Goal: Understand process/instructions: Learn how to perform a task or action

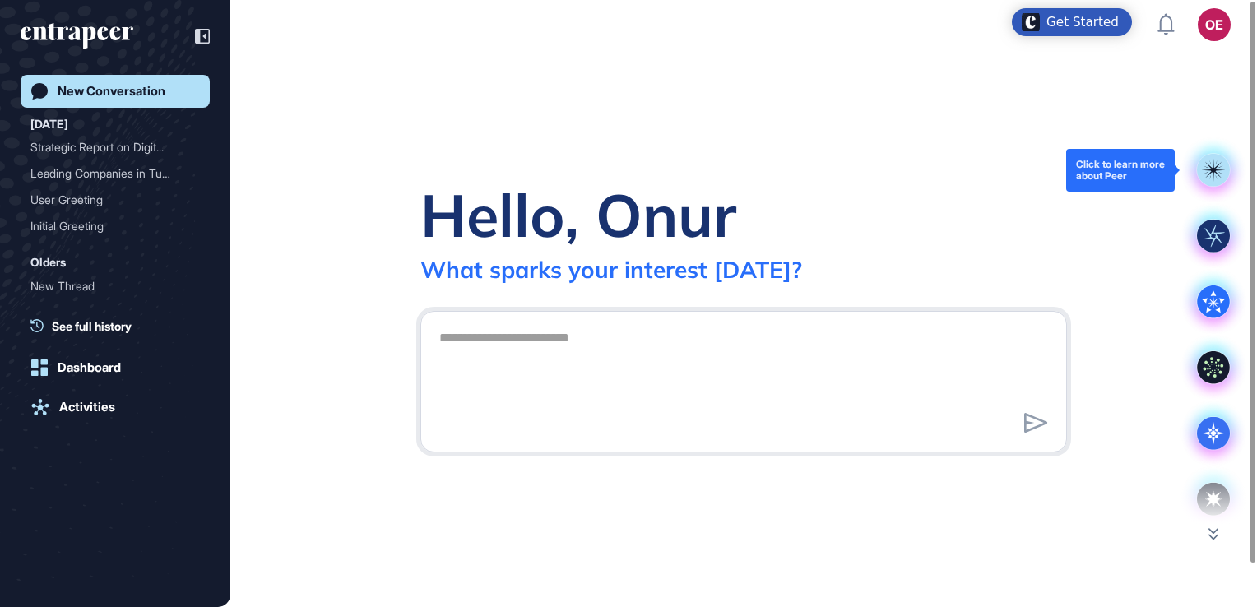
click at [1209, 167] on rect at bounding box center [1213, 170] width 33 height 33
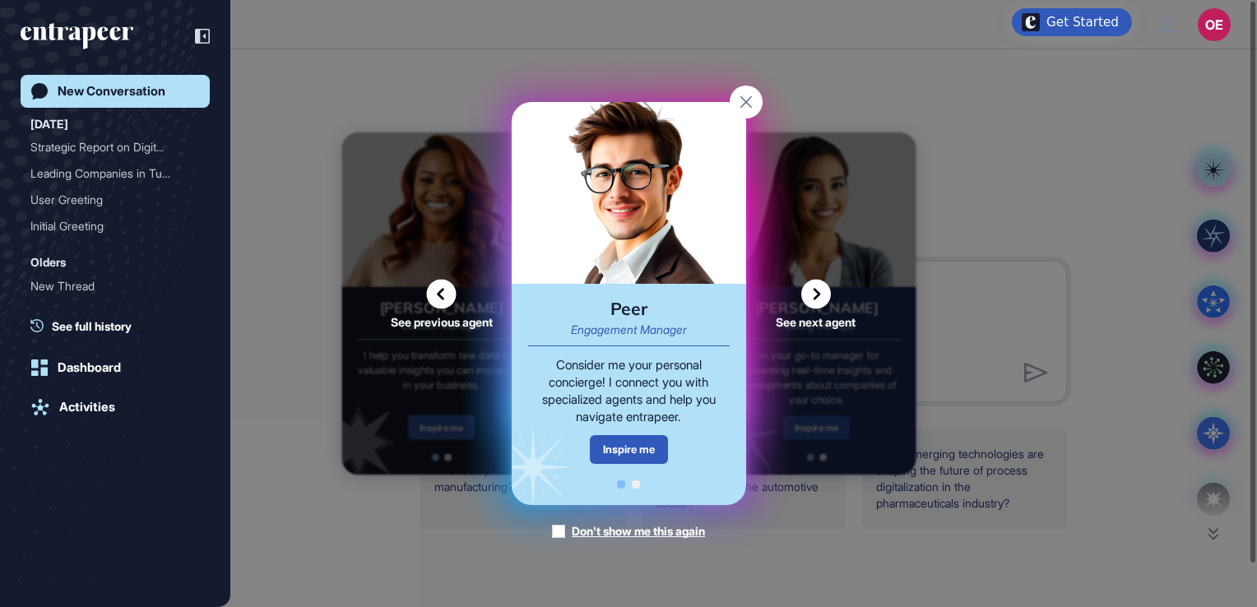
click at [816, 290] on icon at bounding box center [816, 295] width 30 height 30
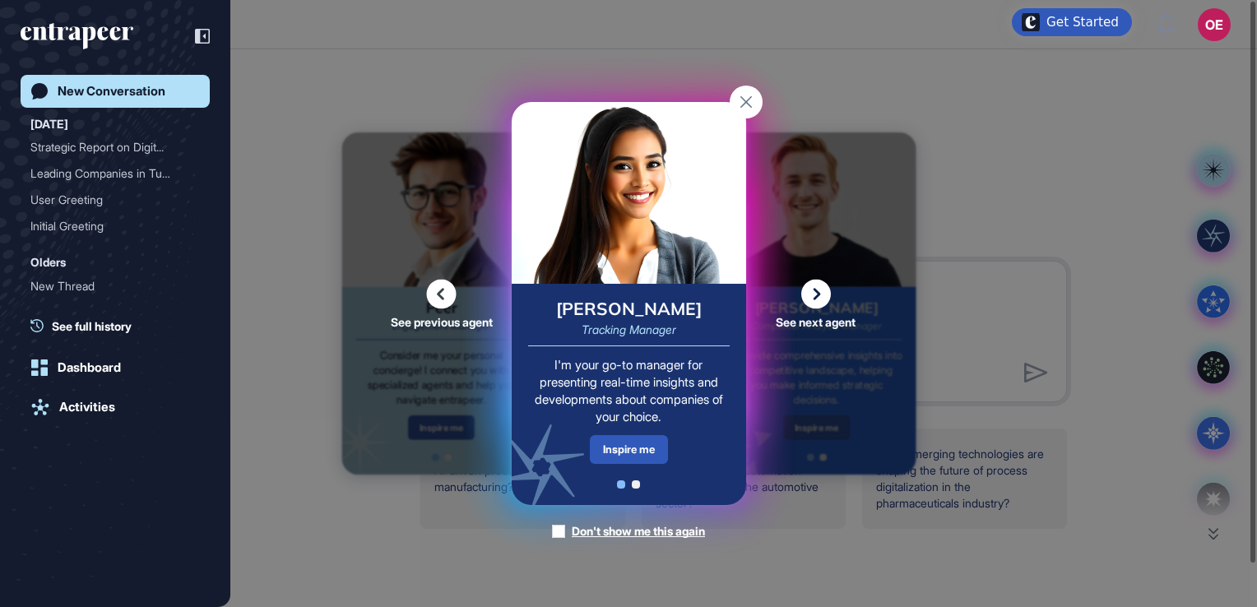
click at [816, 290] on icon at bounding box center [816, 295] width 30 height 30
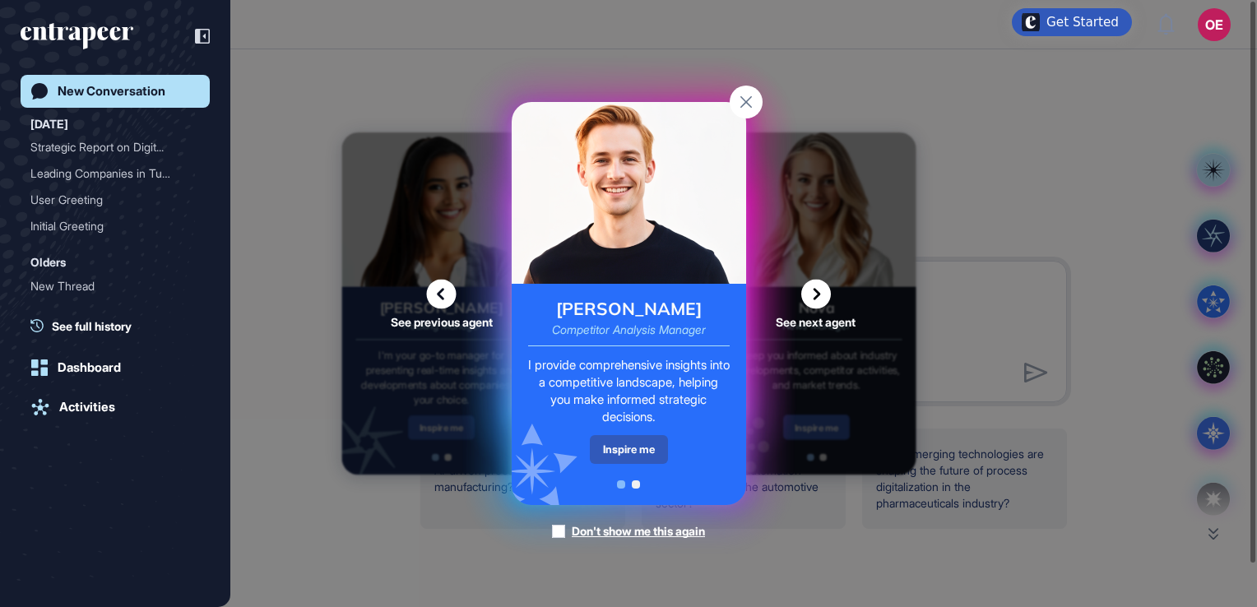
click at [1217, 227] on div "See previous agent See next agent Peer Engagement Manager Consider me your pers…" at bounding box center [628, 303] width 1257 height 607
click at [1215, 232] on div "See previous agent See next agent Peer Engagement Manager Consider me your pers…" at bounding box center [628, 303] width 1257 height 607
click at [757, 100] on rect at bounding box center [746, 102] width 33 height 33
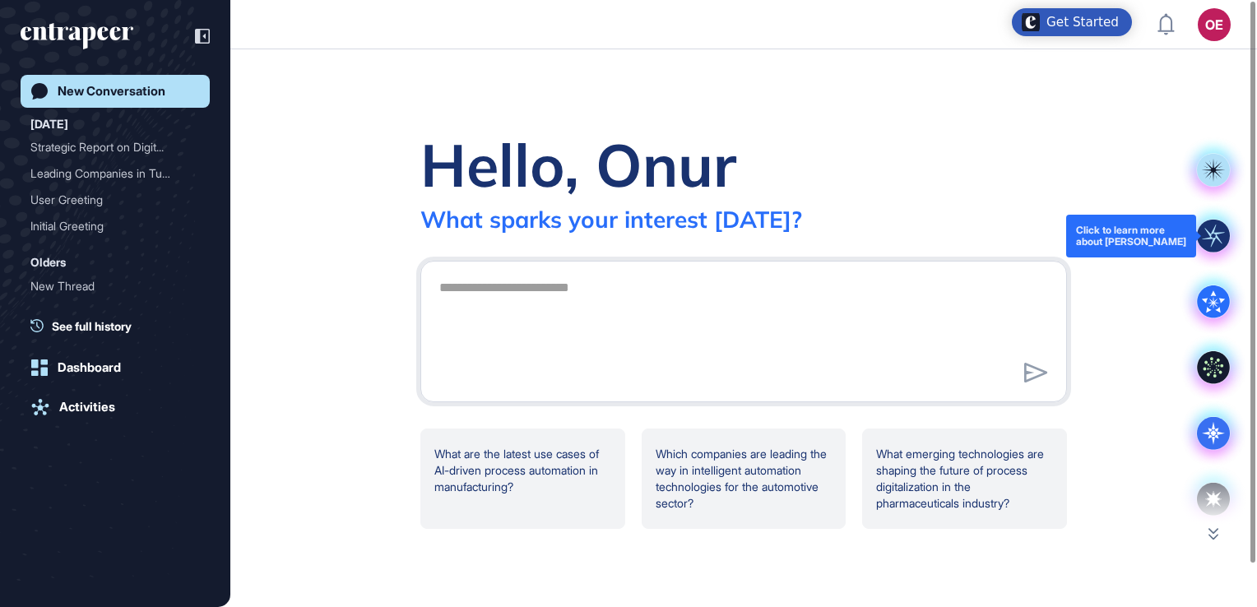
click at [1221, 248] on rect at bounding box center [1213, 236] width 33 height 33
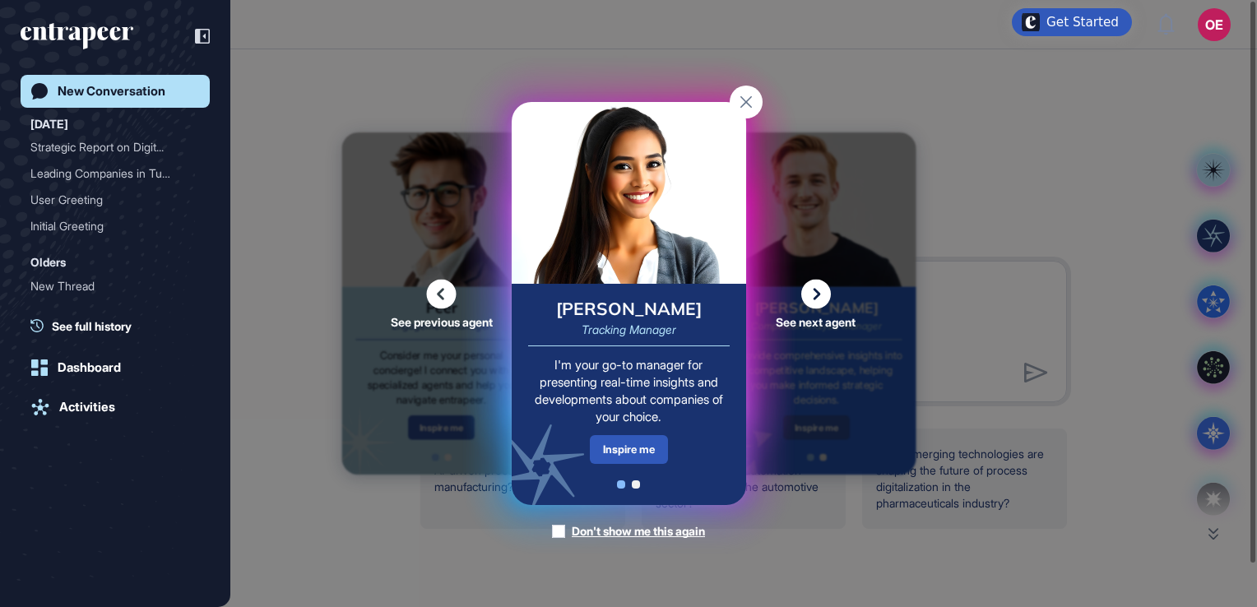
click at [739, 88] on rect at bounding box center [746, 102] width 33 height 33
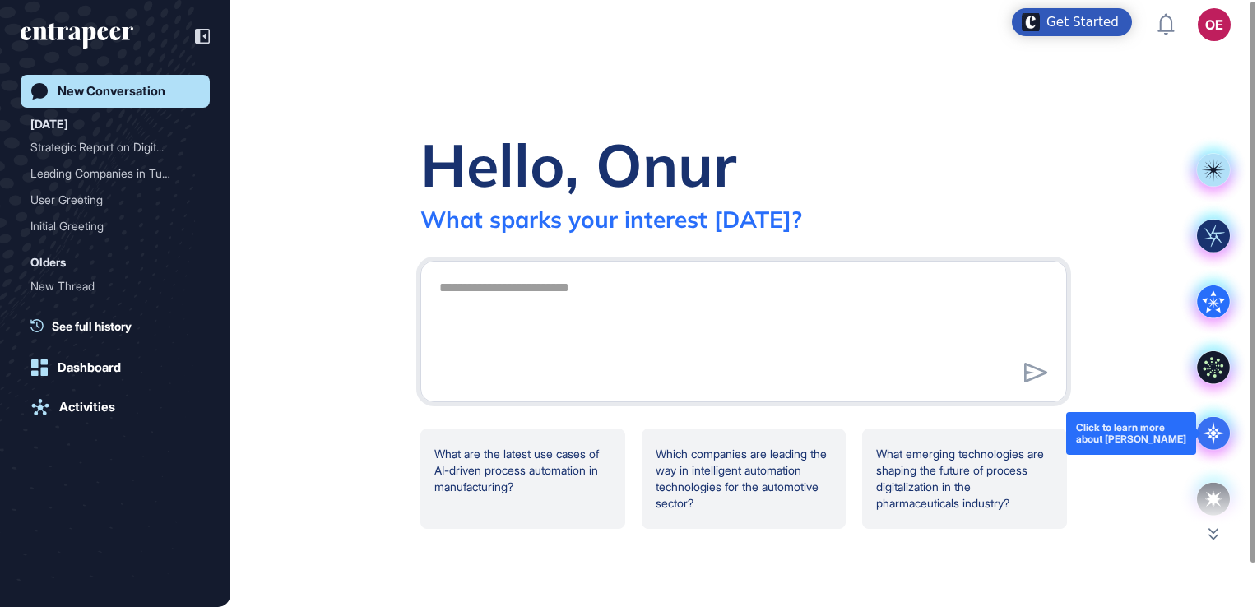
click at [1211, 433] on icon at bounding box center [1214, 433] width 6 height 6
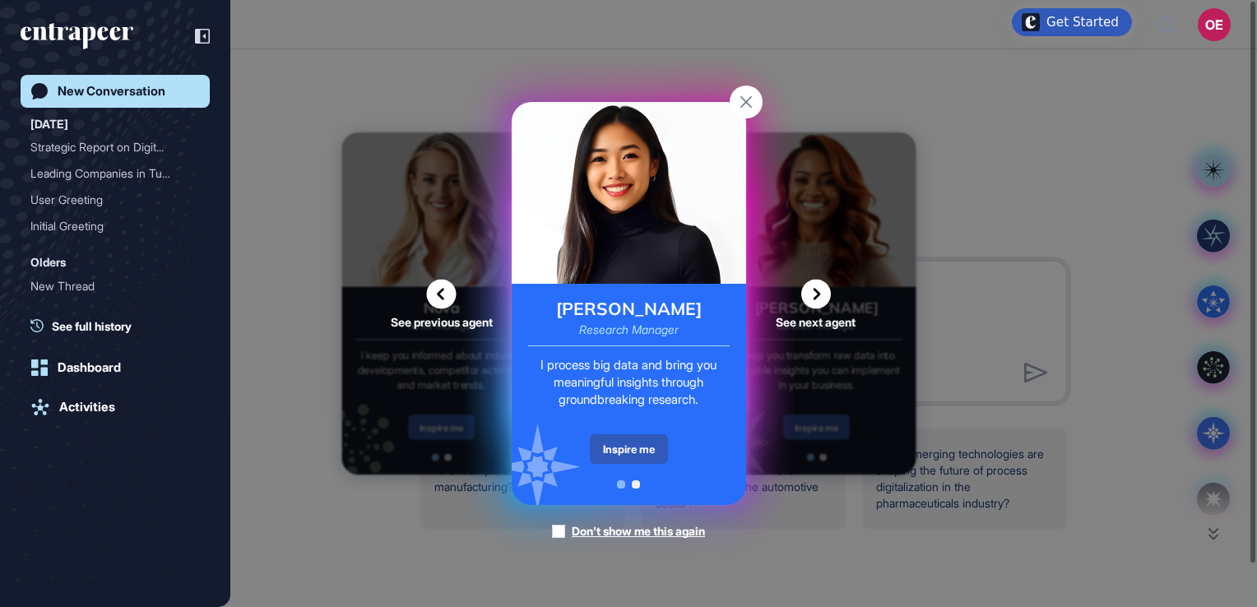
click at [1219, 532] on div "See previous agent See next agent Peer Engagement Manager Consider me your pers…" at bounding box center [628, 303] width 1257 height 607
click at [750, 104] on rect at bounding box center [746, 102] width 33 height 33
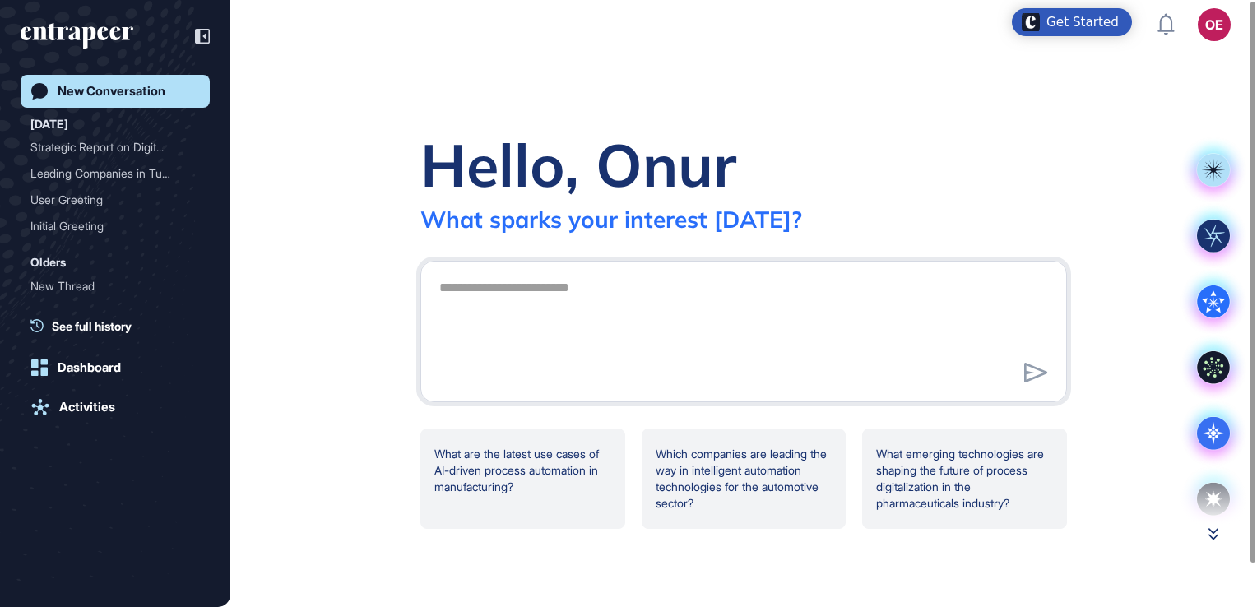
click at [1212, 538] on icon at bounding box center [1214, 535] width 10 height 12
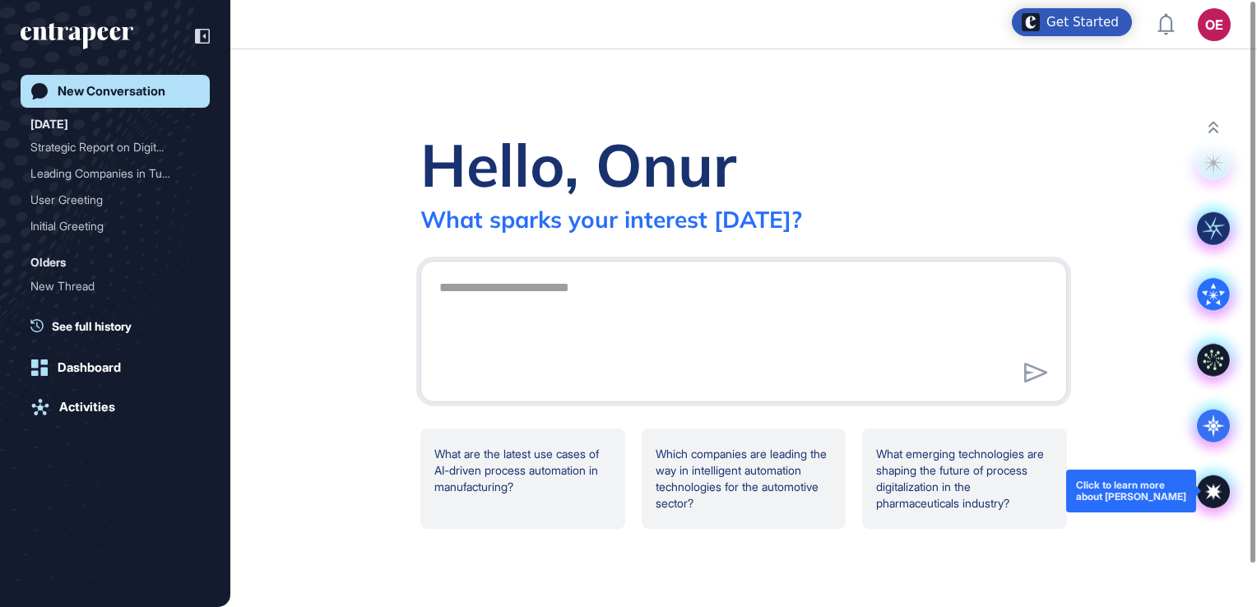
click at [1212, 499] on icon at bounding box center [1213, 492] width 33 height 33
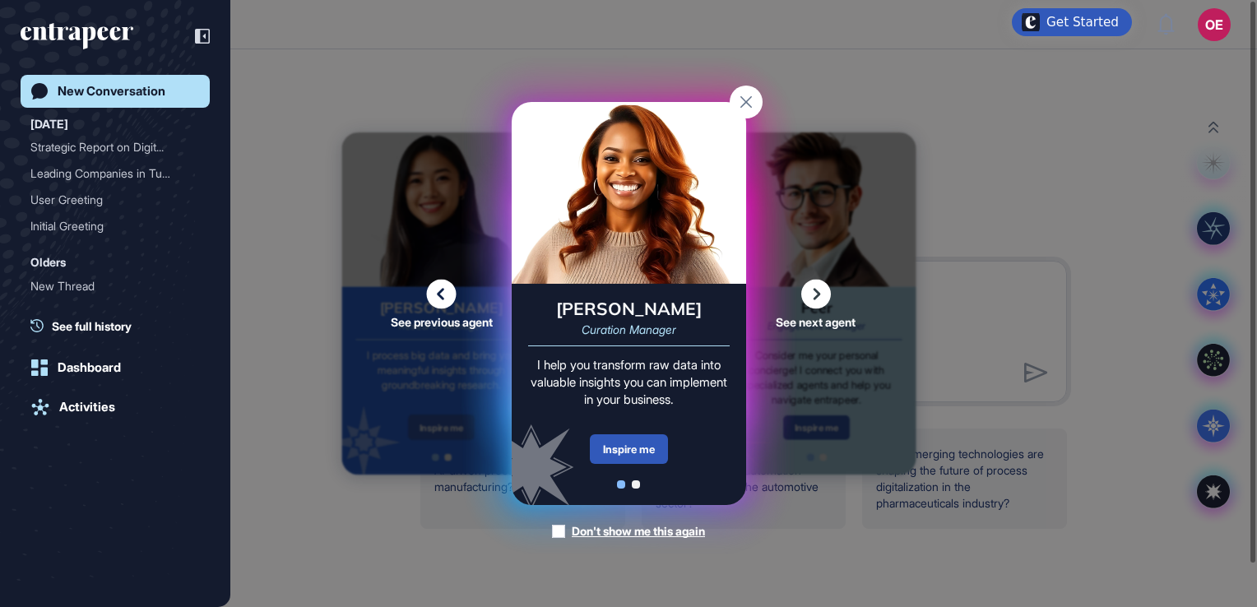
click at [444, 293] on icon at bounding box center [442, 295] width 30 height 30
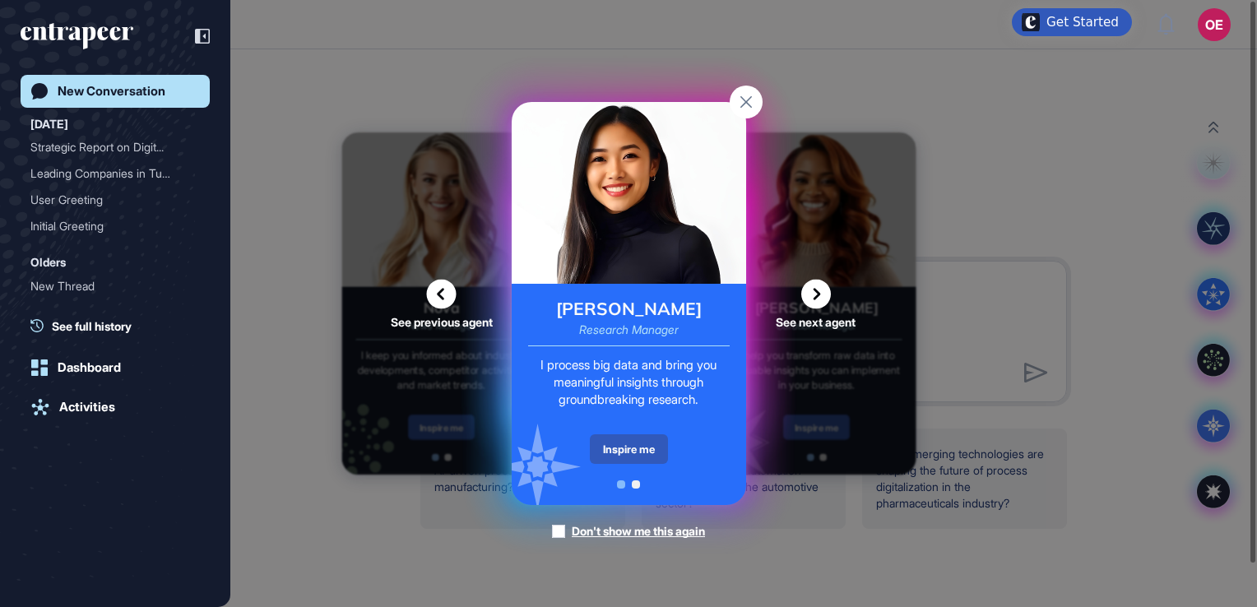
click at [444, 292] on icon at bounding box center [442, 295] width 30 height 30
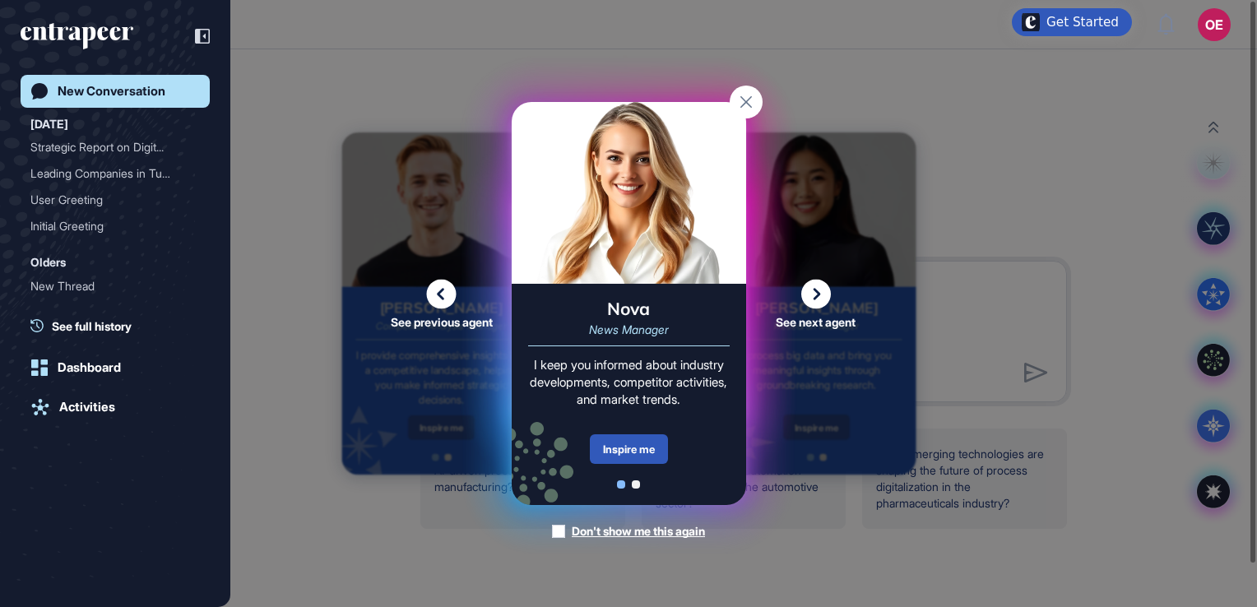
click at [444, 292] on icon at bounding box center [442, 295] width 30 height 30
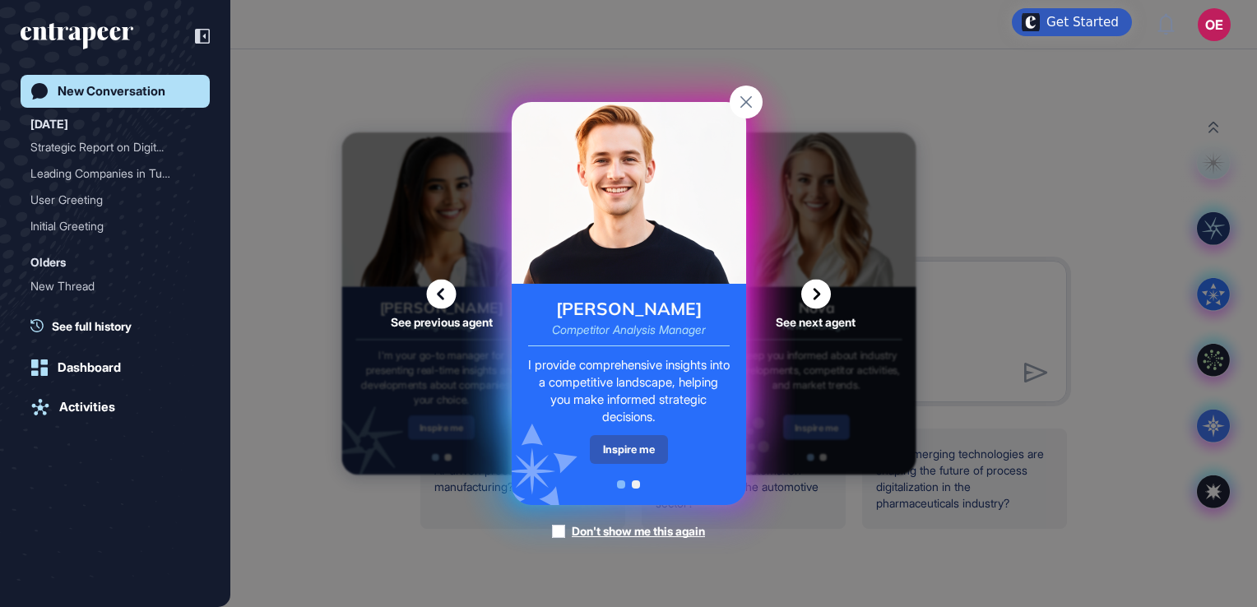
click at [1082, 25] on div "Get Started" at bounding box center [1083, 22] width 72 height 16
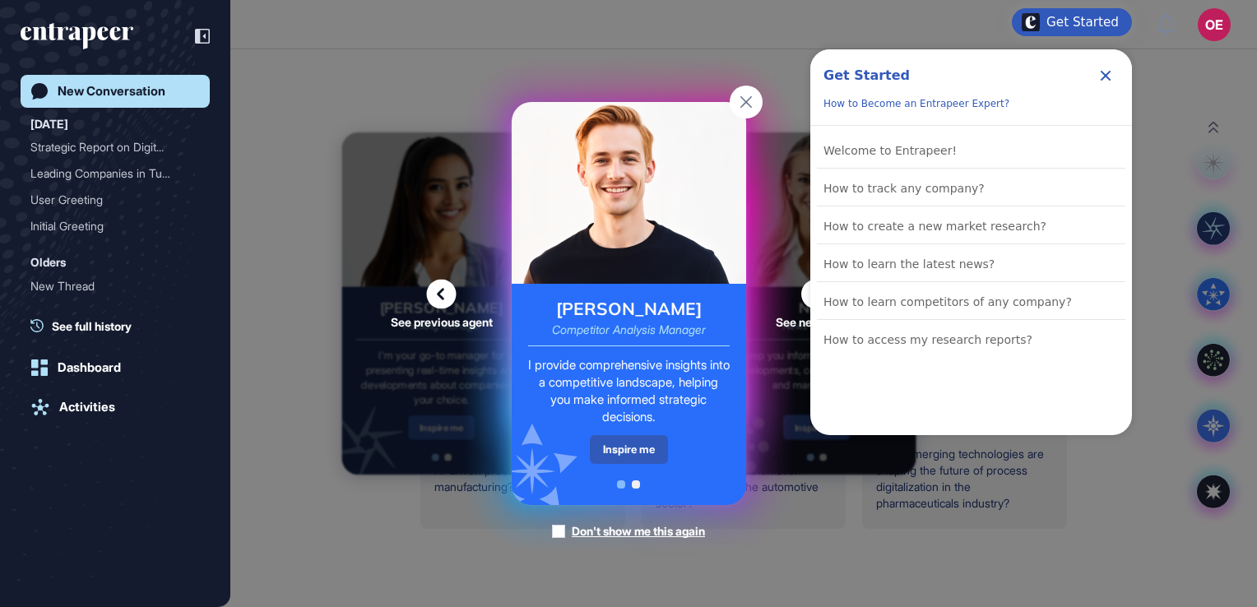
click at [870, 104] on div "How to Become an Entrapeer Expert?" at bounding box center [917, 103] width 186 height 16
click at [875, 151] on div "Welcome to Entrapeer!" at bounding box center [890, 151] width 133 height 20
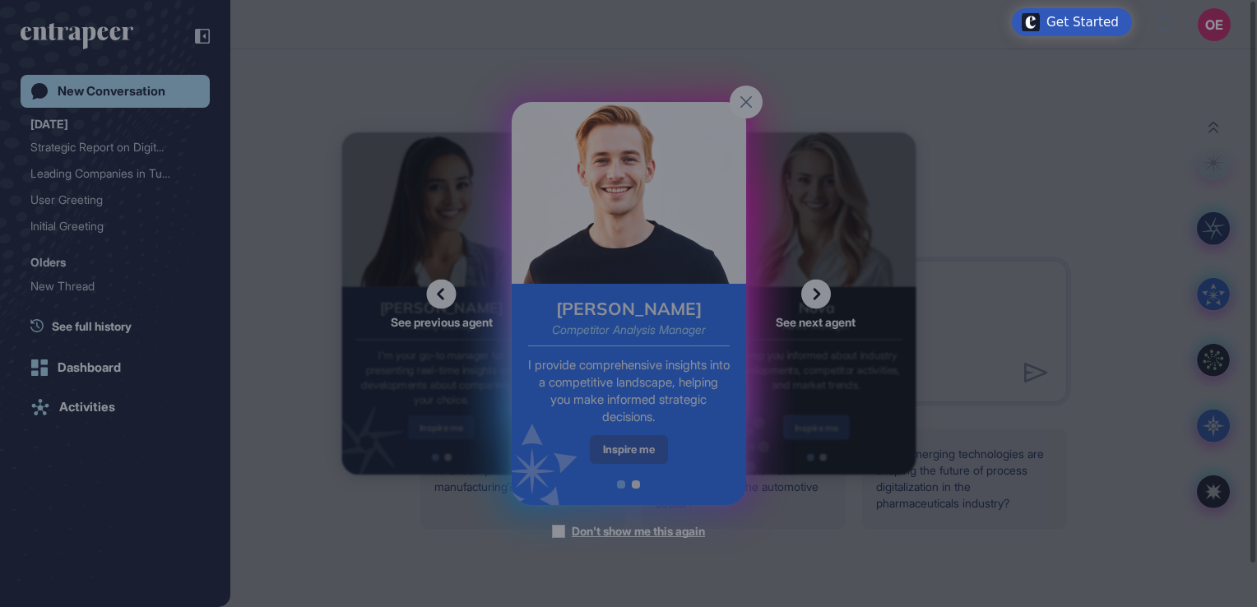
scroll to position [0, 0]
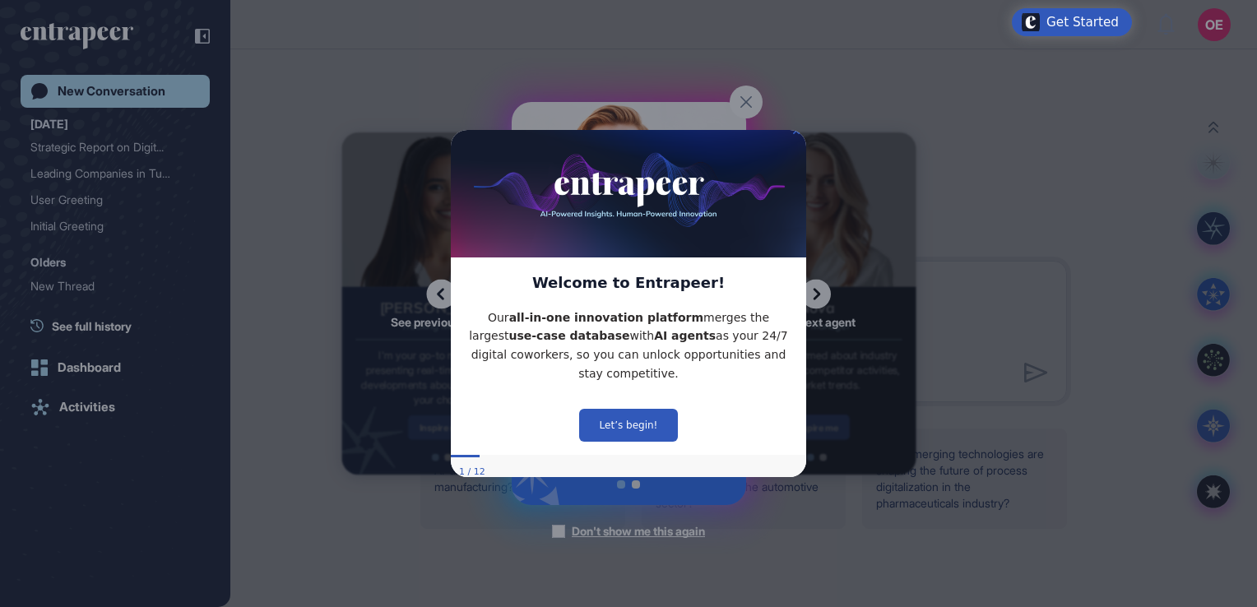
click at [716, 342] on p "Our all-in-one innovation platform merges the largest use-case database with AI…" at bounding box center [628, 345] width 329 height 75
click at [479, 457] on div "1 / 12" at bounding box center [628, 472] width 355 height 30
drag, startPoint x: 471, startPoint y: 464, endPoint x: 580, endPoint y: 435, distance: 112.4
click at [474, 465] on div "1 / 12" at bounding box center [472, 471] width 26 height 13
click at [615, 410] on button "Let’s begin!" at bounding box center [628, 424] width 99 height 33
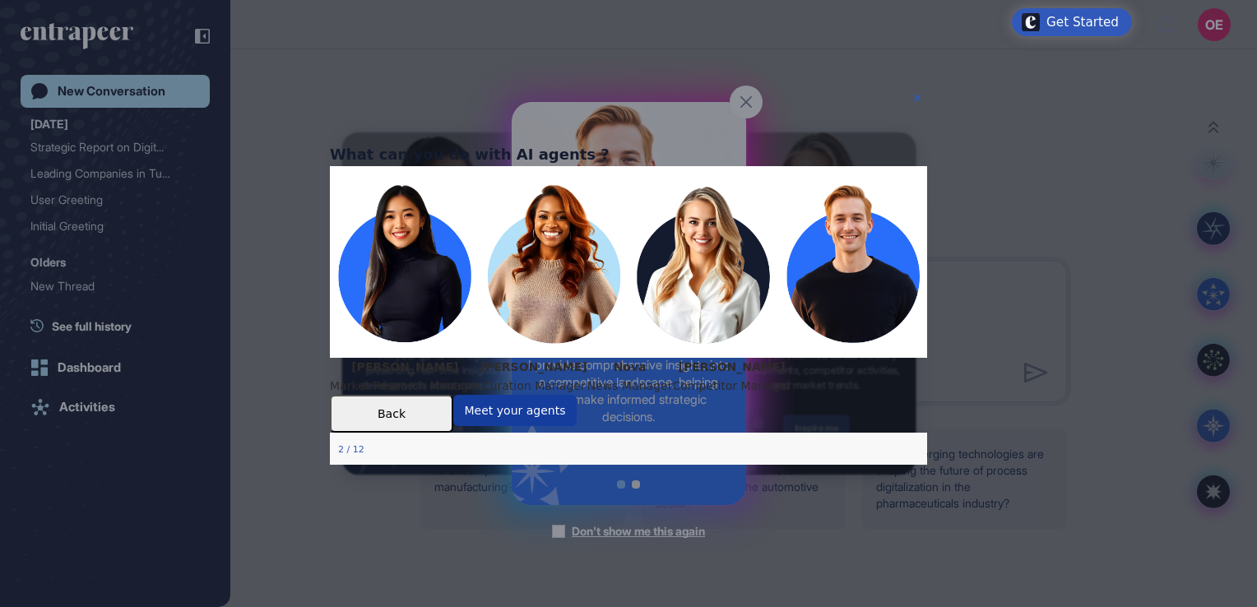
click at [577, 426] on button "Meet your agents" at bounding box center [514, 410] width 123 height 31
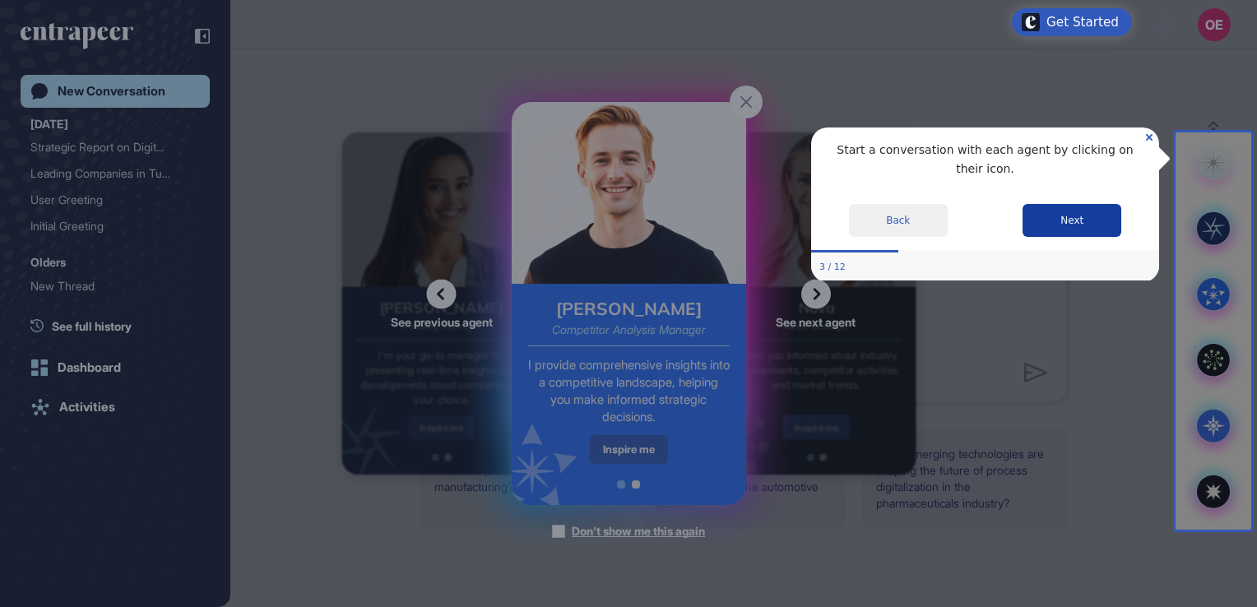
click at [1042, 203] on button "Next" at bounding box center [1072, 219] width 99 height 33
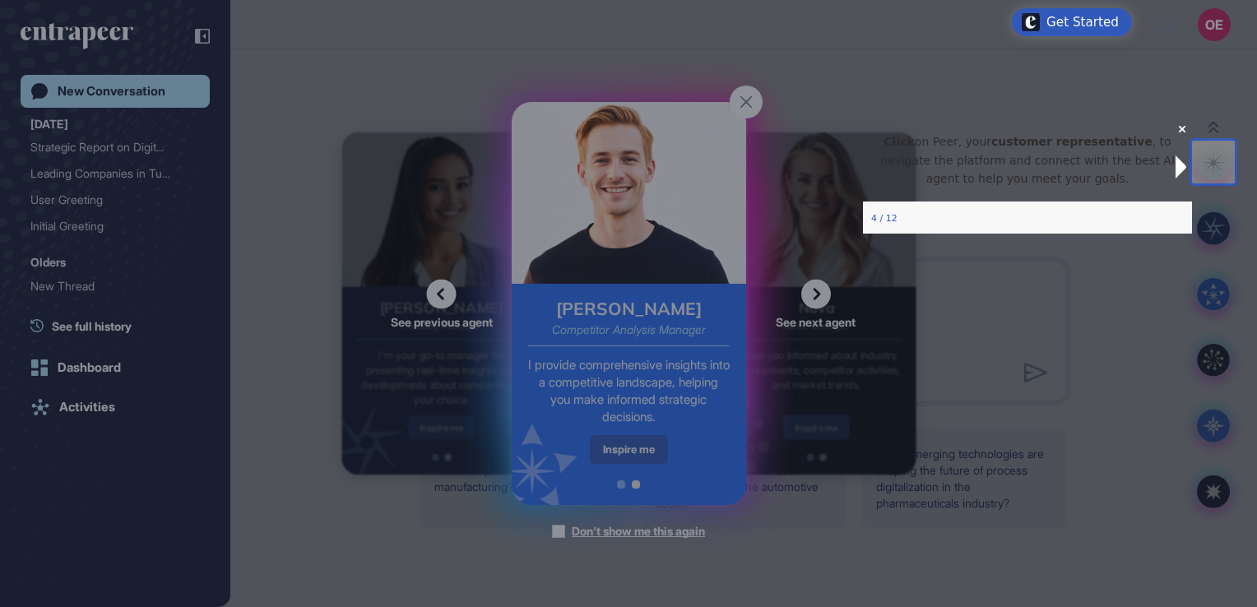
click at [1050, 188] on p "Click on Peer, your customer representative , to navigate the platform and conn…" at bounding box center [1027, 160] width 303 height 56
click at [648, 326] on div at bounding box center [596, 303] width 1192 height 607
click at [622, 439] on div at bounding box center [596, 303] width 1192 height 607
click at [601, 532] on div at bounding box center [596, 303] width 1192 height 607
drag, startPoint x: 1236, startPoint y: 156, endPoint x: 1223, endPoint y: 159, distance: 13.4
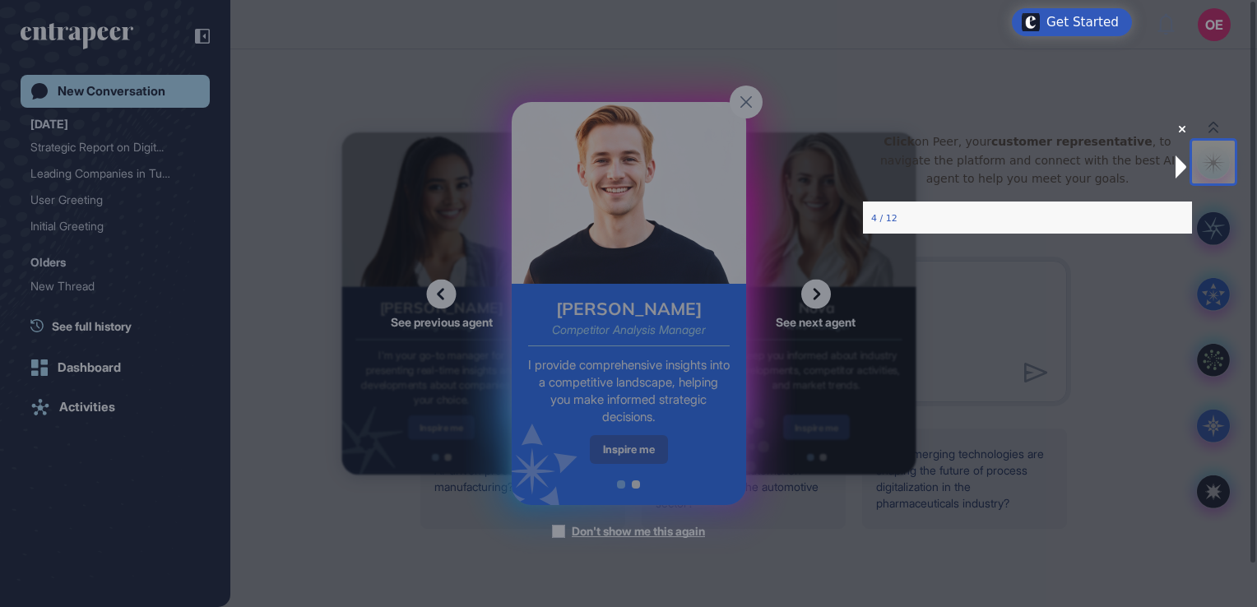
click at [1234, 156] on body "Get Started OE Dashboard Profile My Content Request More Data New Conversation …" at bounding box center [628, 303] width 1257 height 607
click at [1221, 159] on div "See previous agent See next agent Peer Engagement Manager Consider me your pers…" at bounding box center [628, 303] width 1257 height 607
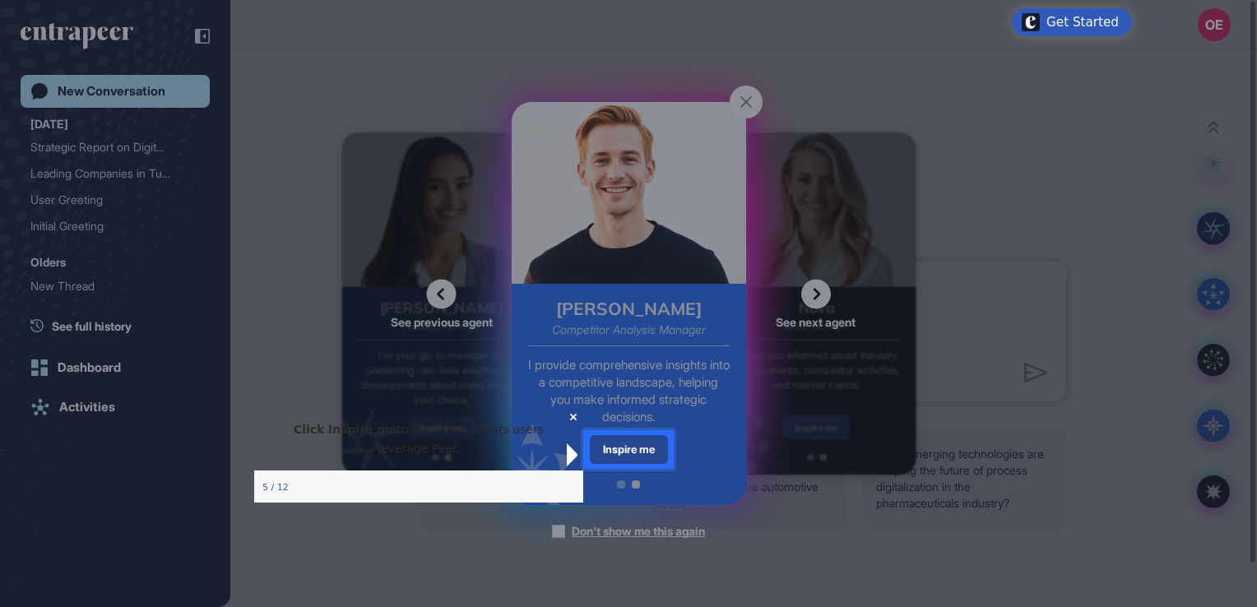
click at [642, 448] on div "Inspire me" at bounding box center [629, 449] width 78 height 29
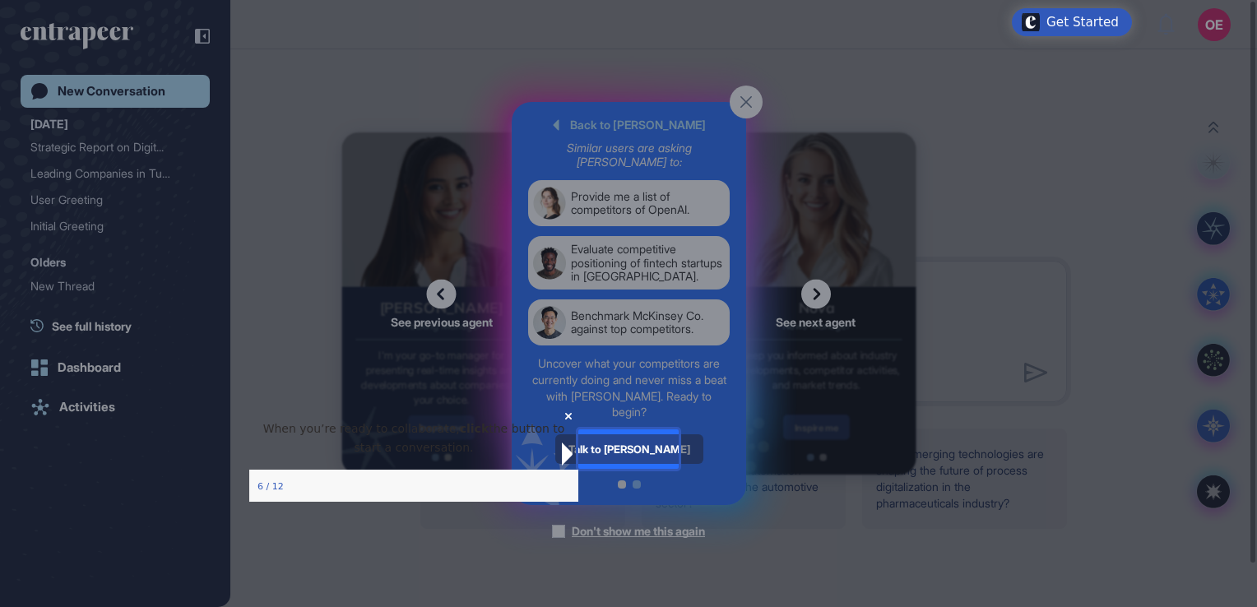
click at [629, 453] on div "Talk to [PERSON_NAME]" at bounding box center [629, 449] width 148 height 30
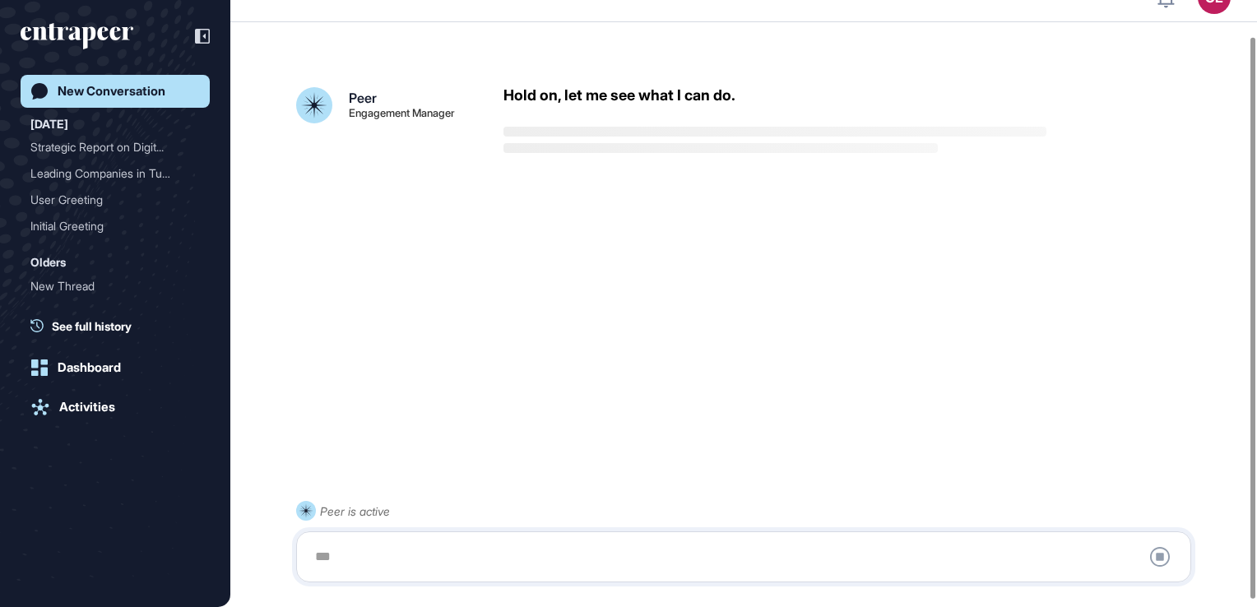
scroll to position [46, 0]
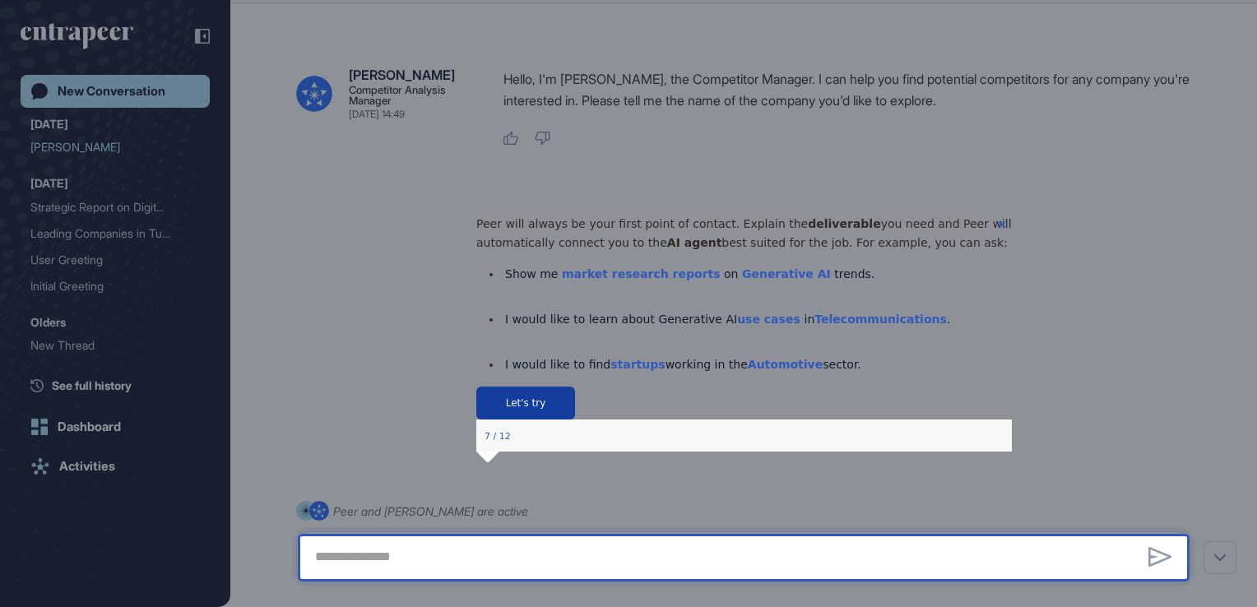
click at [574, 420] on button "Let's try" at bounding box center [525, 403] width 99 height 33
type textarea "**********"
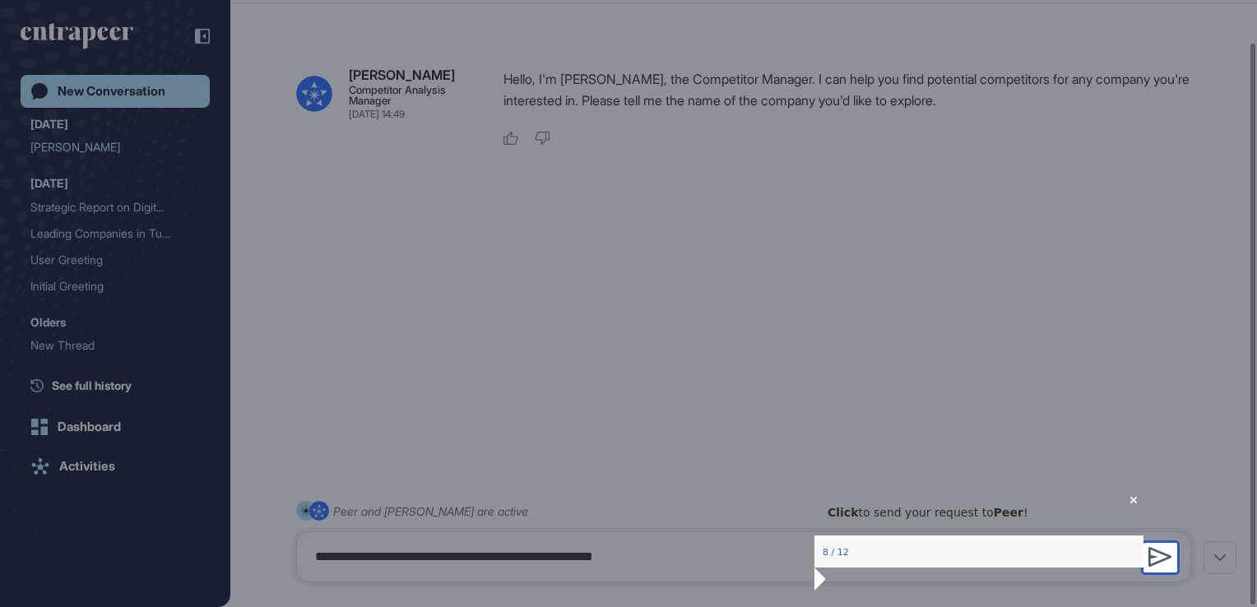
click at [1172, 555] on icon at bounding box center [1161, 557] width 24 height 20
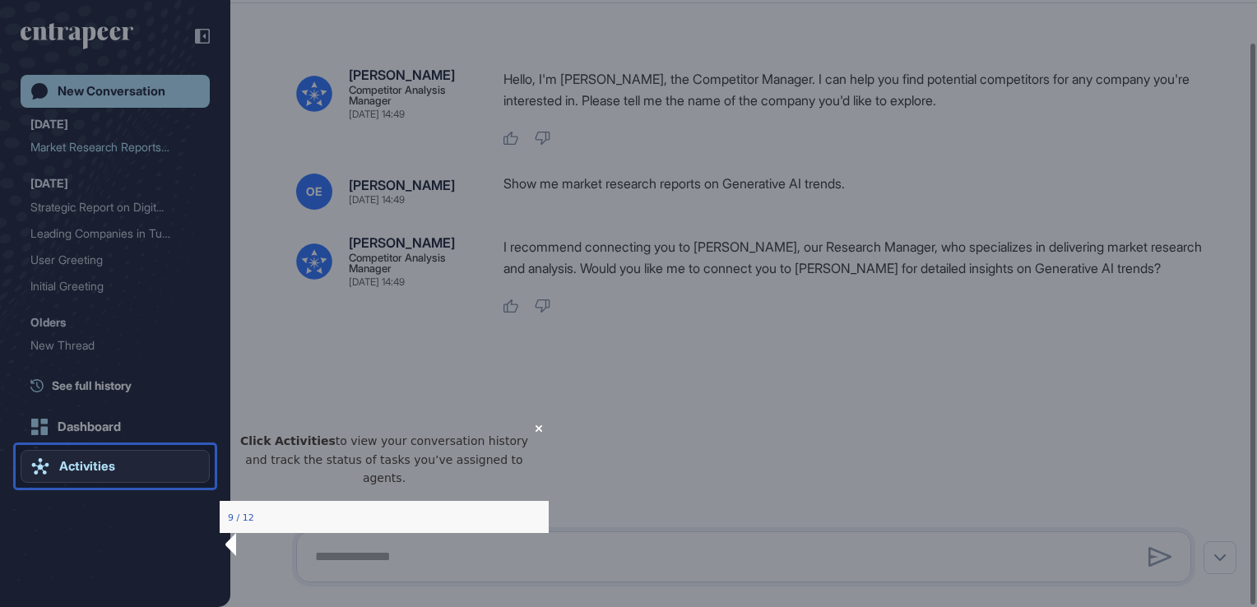
click at [81, 469] on div "Activities" at bounding box center [87, 466] width 56 height 15
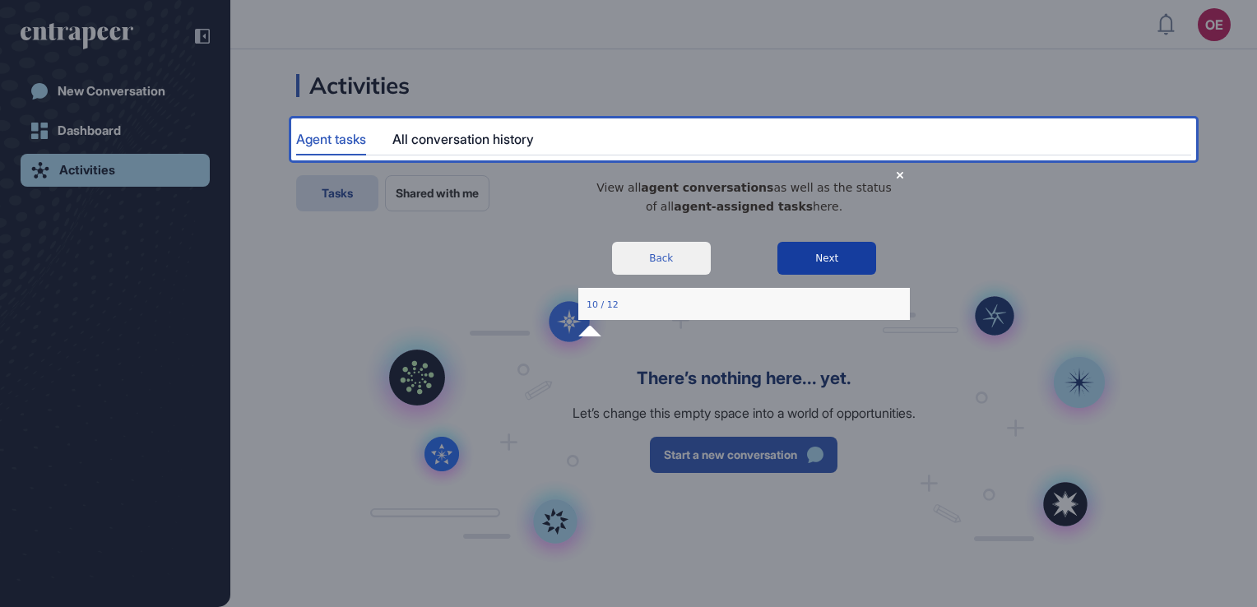
click at [820, 273] on button "Next" at bounding box center [826, 257] width 99 height 33
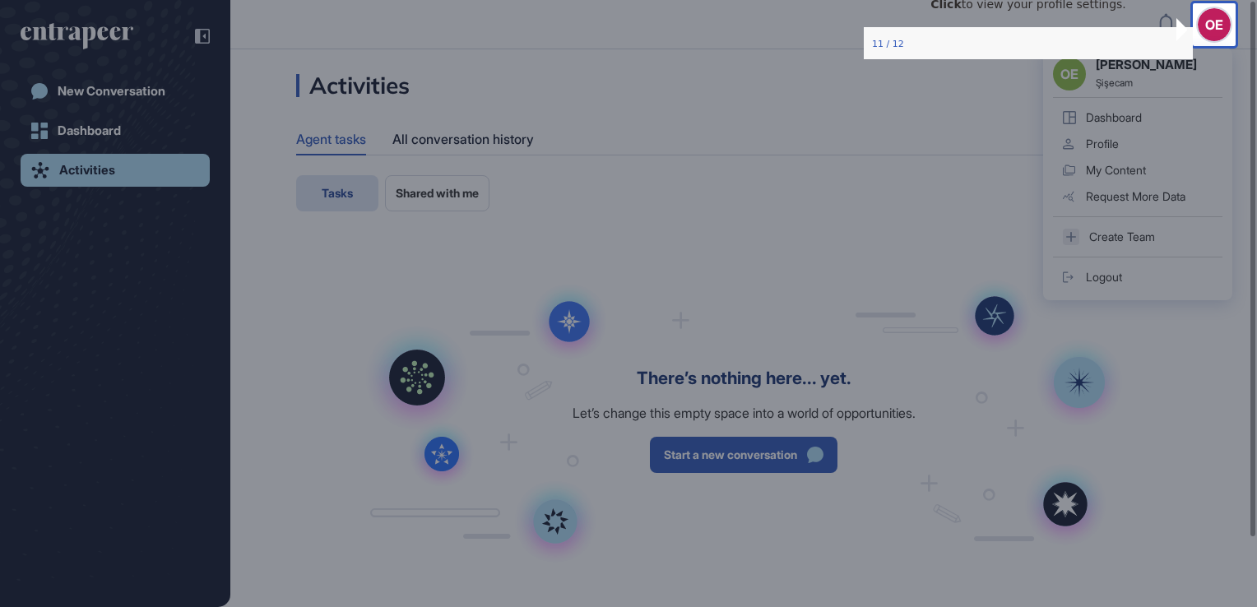
click at [1218, 34] on div "OE" at bounding box center [1214, 24] width 33 height 33
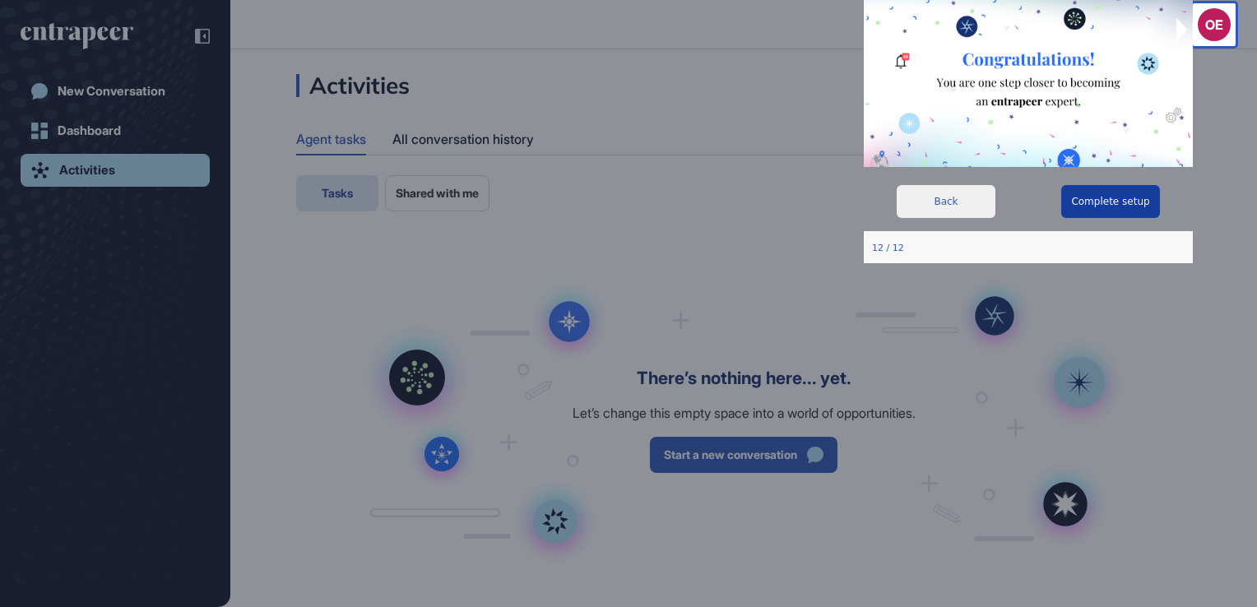
click at [1115, 197] on button "Complete setup" at bounding box center [1110, 201] width 99 height 33
